Goal: Information Seeking & Learning: Learn about a topic

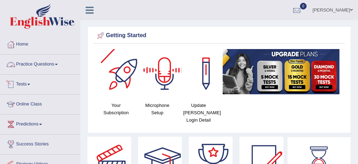
click at [43, 62] on link "Practice Questions" at bounding box center [40, 63] width 80 height 17
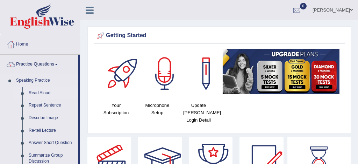
click at [37, 92] on link "Read Aloud" at bounding box center [52, 93] width 53 height 13
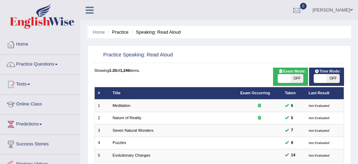
click at [283, 77] on span at bounding box center [284, 78] width 13 height 8
checkbox input "true"
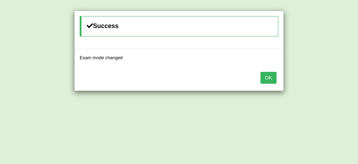
click at [268, 78] on button "OK" at bounding box center [268, 78] width 16 height 12
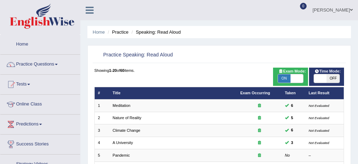
scroll to position [239, 0]
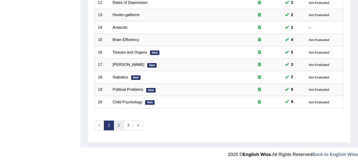
click at [118, 123] on link "2" at bounding box center [119, 125] width 10 height 10
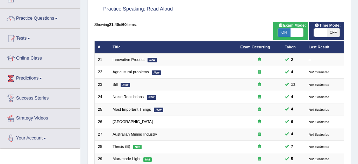
scroll to position [48, 0]
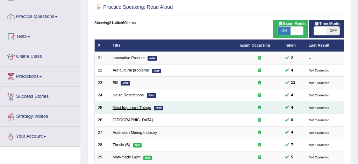
click at [130, 108] on link "Most Important Things" at bounding box center [132, 107] width 38 height 4
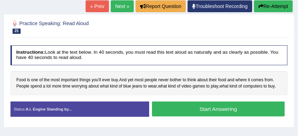
scroll to position [103, 0]
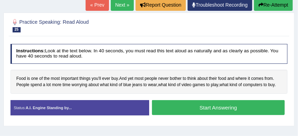
click at [186, 114] on button "Start Answering" at bounding box center [218, 107] width 133 height 15
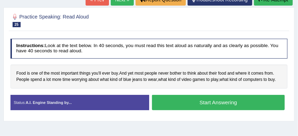
scroll to position [98, 0]
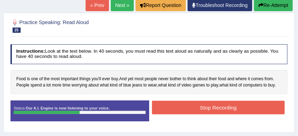
click at [186, 114] on button "Stop Recording" at bounding box center [218, 108] width 133 height 14
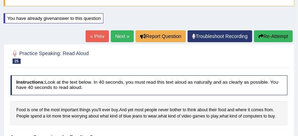
scroll to position [64, 0]
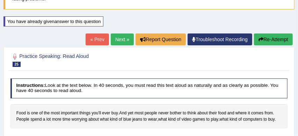
click at [118, 38] on link "Next »" at bounding box center [122, 40] width 23 height 12
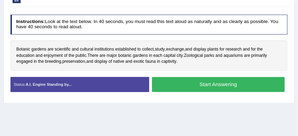
scroll to position [132, 0]
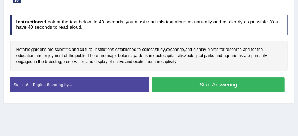
click at [220, 87] on button "Start Answering" at bounding box center [218, 85] width 133 height 15
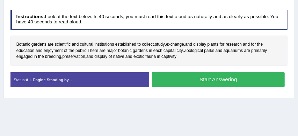
scroll to position [127, 0]
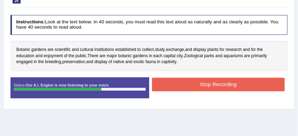
click at [199, 85] on button "Stop Recording" at bounding box center [218, 85] width 133 height 14
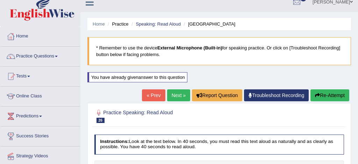
scroll to position [0, 0]
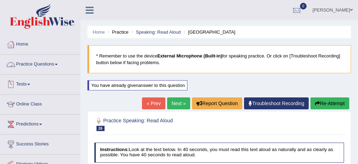
click at [48, 65] on link "Practice Questions" at bounding box center [40, 63] width 80 height 17
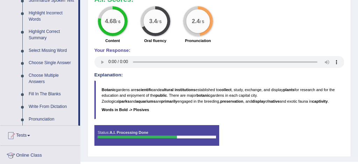
scroll to position [324, 0]
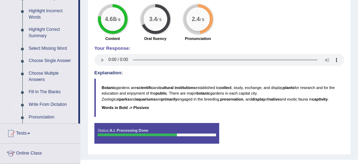
click at [45, 111] on link "Write From Dictation" at bounding box center [52, 104] width 53 height 13
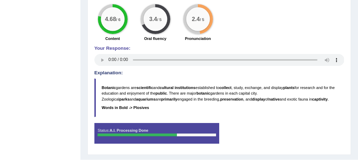
scroll to position [93, 0]
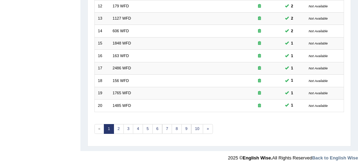
scroll to position [239, 0]
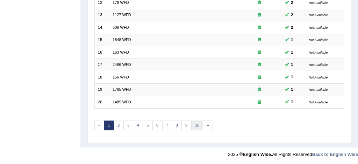
click at [195, 125] on link "10" at bounding box center [197, 125] width 12 height 10
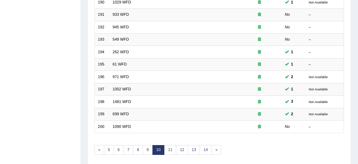
scroll to position [239, 0]
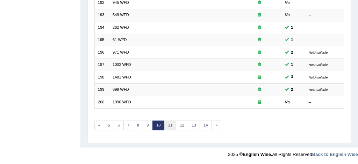
click at [171, 124] on link "11" at bounding box center [170, 125] width 12 height 10
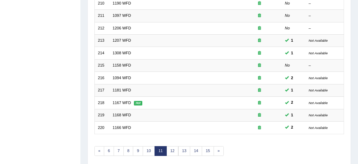
scroll to position [239, 0]
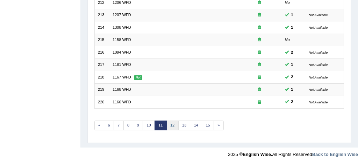
click at [171, 124] on link "12" at bounding box center [172, 125] width 12 height 10
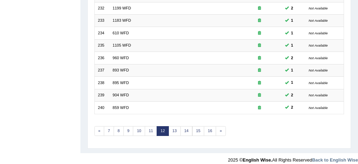
scroll to position [239, 0]
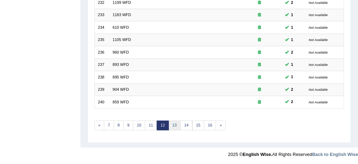
click at [175, 125] on link "13" at bounding box center [174, 125] width 12 height 10
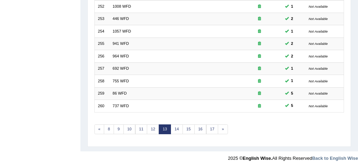
scroll to position [239, 0]
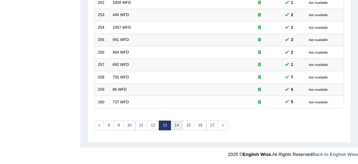
click at [175, 124] on link "14" at bounding box center [177, 125] width 12 height 10
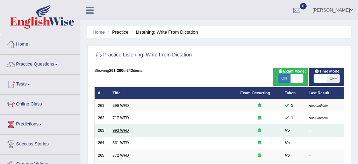
click at [122, 130] on link "993 WFD" at bounding box center [121, 130] width 16 height 4
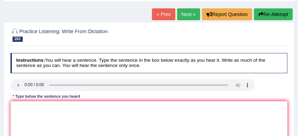
scroll to position [46, 0]
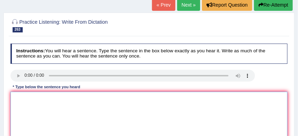
click at [59, 99] on textarea at bounding box center [149, 121] width 278 height 58
click at [26, 101] on textarea at bounding box center [149, 121] width 278 height 58
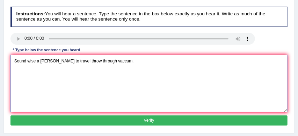
scroll to position [84, 0]
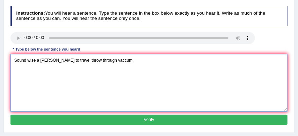
type textarea "Sound wise a anable to travel throw through vaccum."
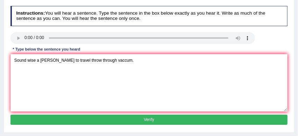
click at [111, 118] on button "Verify" at bounding box center [149, 120] width 278 height 10
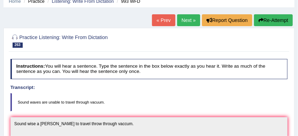
scroll to position [30, 0]
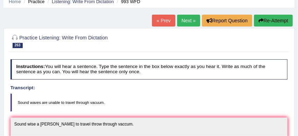
click at [185, 22] on link "Next »" at bounding box center [188, 21] width 23 height 12
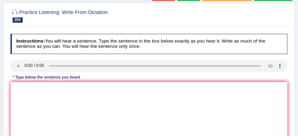
scroll to position [68, 0]
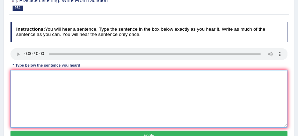
click at [18, 79] on textarea at bounding box center [149, 99] width 278 height 58
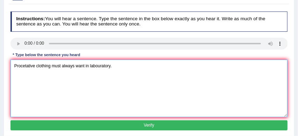
scroll to position [82, 0]
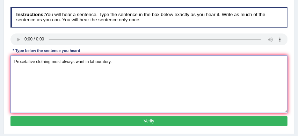
type textarea "Procetative clothing must always want in labouratory."
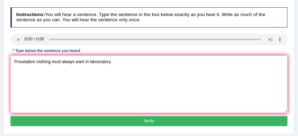
click at [93, 122] on button "Verify" at bounding box center [149, 121] width 278 height 10
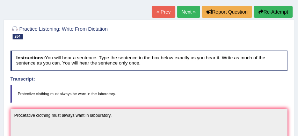
scroll to position [38, 0]
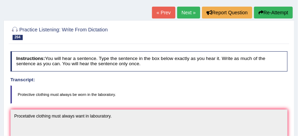
click at [185, 11] on link "Next »" at bounding box center [188, 13] width 23 height 12
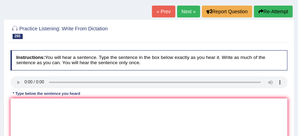
scroll to position [41, 0]
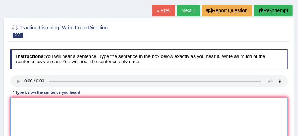
click at [22, 106] on textarea at bounding box center [149, 127] width 278 height 58
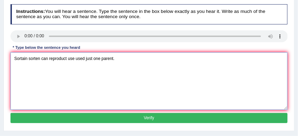
scroll to position [87, 0]
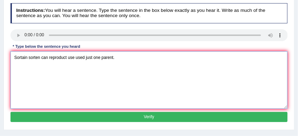
type textarea "Sortain sorten can reproduct use used just one parent."
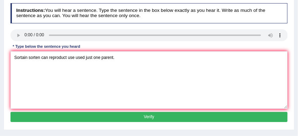
click at [116, 117] on button "Verify" at bounding box center [149, 117] width 278 height 10
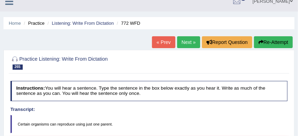
scroll to position [0, 0]
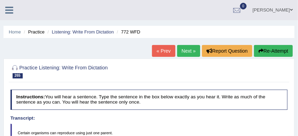
click at [187, 50] on link "Next »" at bounding box center [188, 51] width 23 height 12
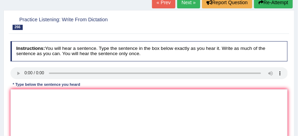
scroll to position [40, 0]
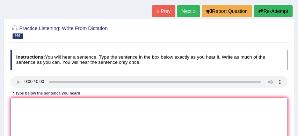
click at [22, 106] on textarea at bounding box center [149, 127] width 278 height 58
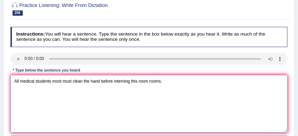
scroll to position [76, 0]
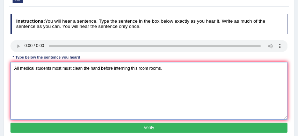
type textarea "All medical students most must clean the hand before interning this room rooms."
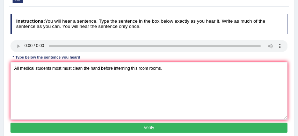
click at [115, 128] on button "Verify" at bounding box center [149, 128] width 278 height 10
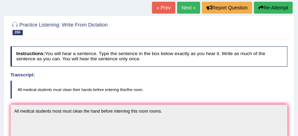
scroll to position [43, 0]
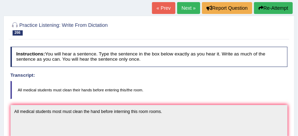
click at [276, 7] on button "Re-Attempt" at bounding box center [273, 8] width 39 height 12
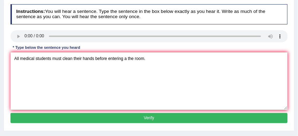
scroll to position [95, 0]
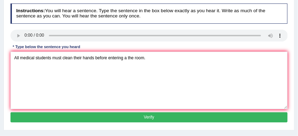
type textarea "All medical students must clean their hands before entering a the room."
click at [107, 123] on button "Verify" at bounding box center [149, 118] width 278 height 10
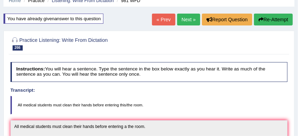
scroll to position [31, 0]
click at [185, 20] on link "Next »" at bounding box center [188, 20] width 23 height 12
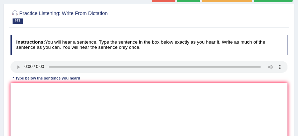
scroll to position [58, 0]
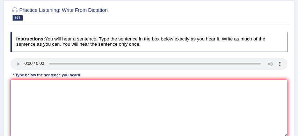
click at [17, 84] on textarea at bounding box center [149, 109] width 278 height 58
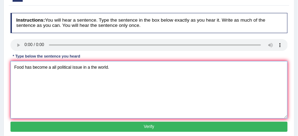
scroll to position [78, 0]
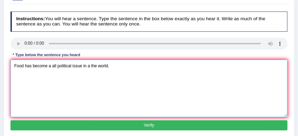
type textarea "Food has become a all political issue in a the world."
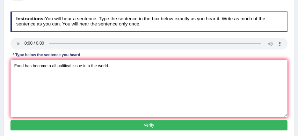
click at [112, 127] on button "Verify" at bounding box center [149, 126] width 278 height 10
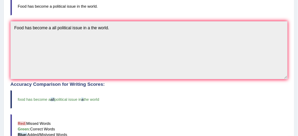
scroll to position [127, 0]
